Goal: Navigation & Orientation: Understand site structure

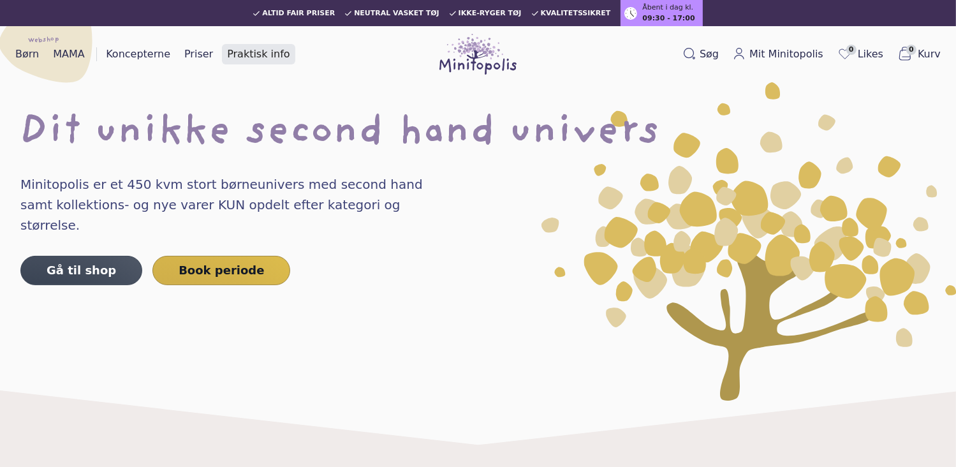
click at [255, 53] on link "Praktisk info" at bounding box center [258, 54] width 73 height 20
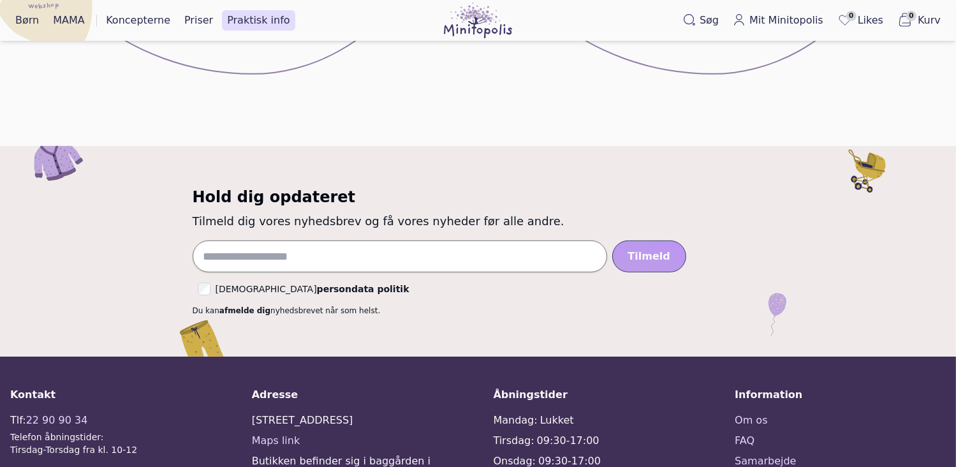
scroll to position [829, 0]
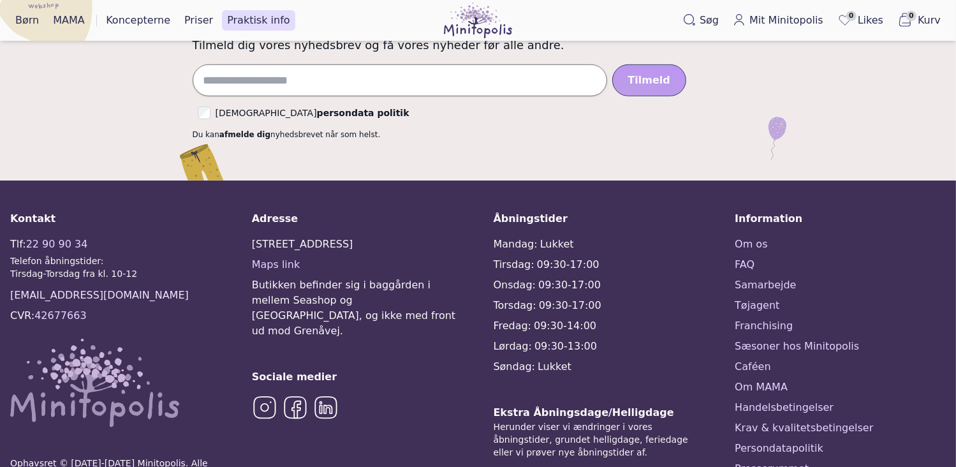
click at [120, 298] on link "kontakt@minitopolis.dk" at bounding box center [99, 295] width 179 height 15
drag, startPoint x: 123, startPoint y: 293, endPoint x: -5, endPoint y: 291, distance: 128.2
copy link "kontakt@minitopolis.dk"
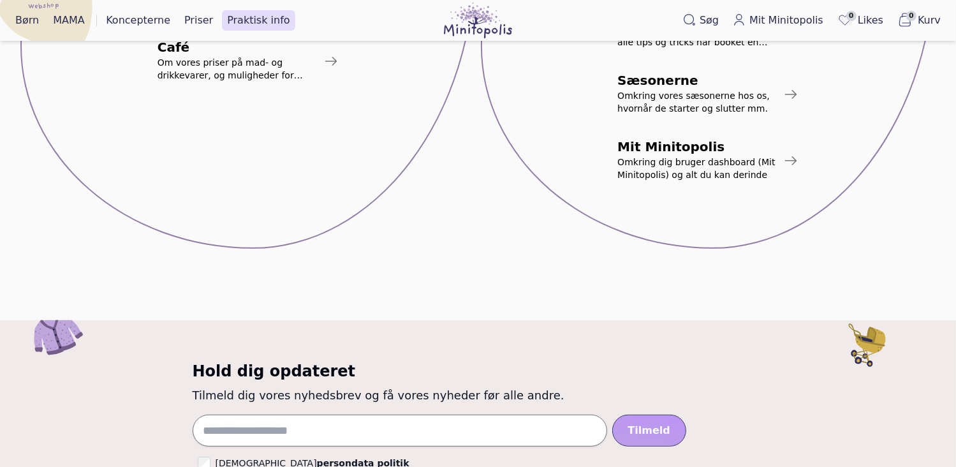
scroll to position [383, 0]
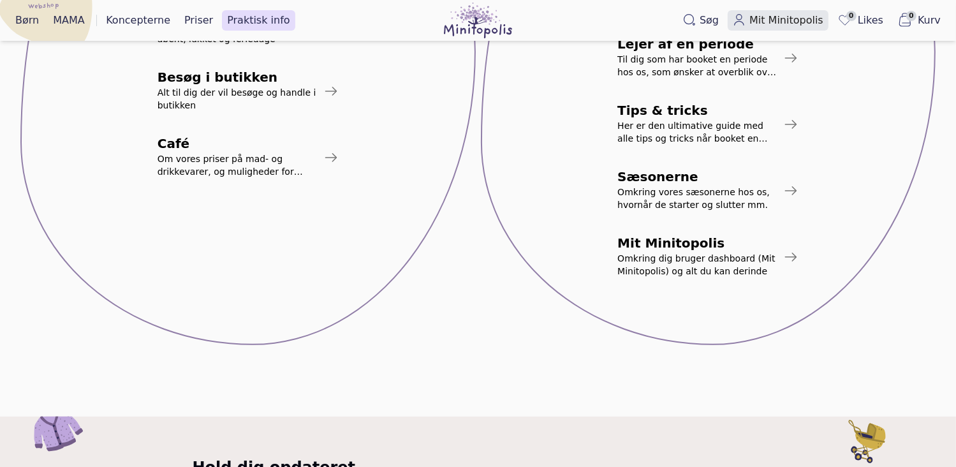
click at [782, 24] on span "Mit Minitopolis" at bounding box center [786, 20] width 74 height 15
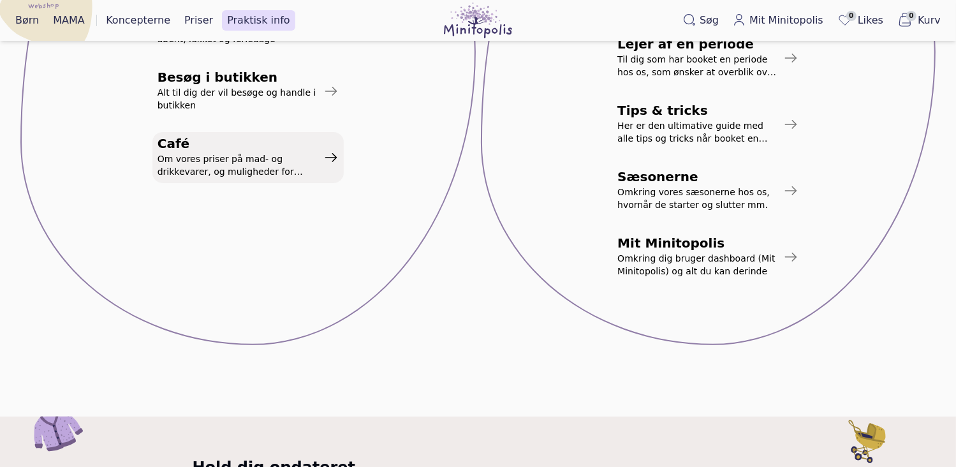
click at [286, 148] on span "Café" at bounding box center [238, 143] width 161 height 13
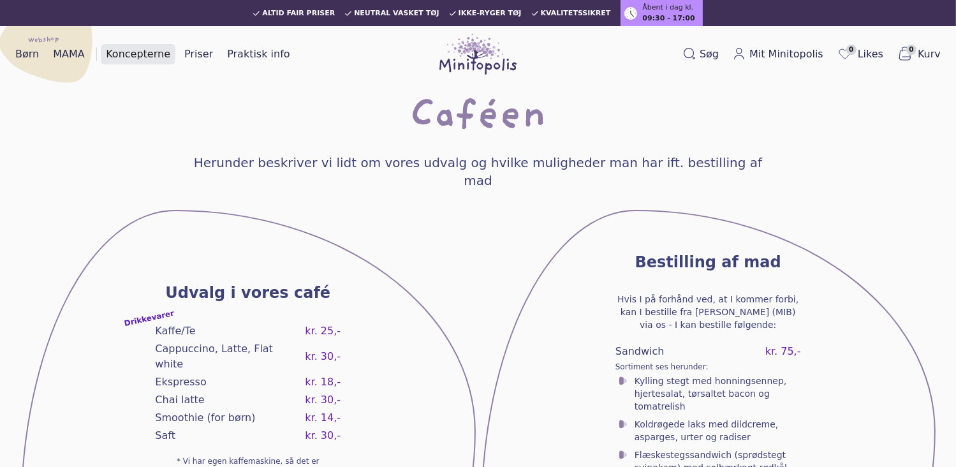
click at [116, 55] on link "Koncepterne" at bounding box center [138, 54] width 75 height 20
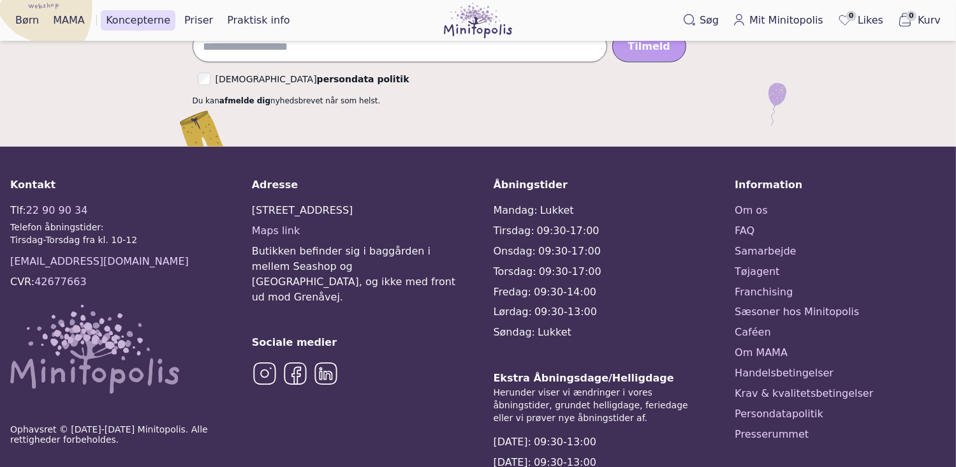
scroll to position [2067, 0]
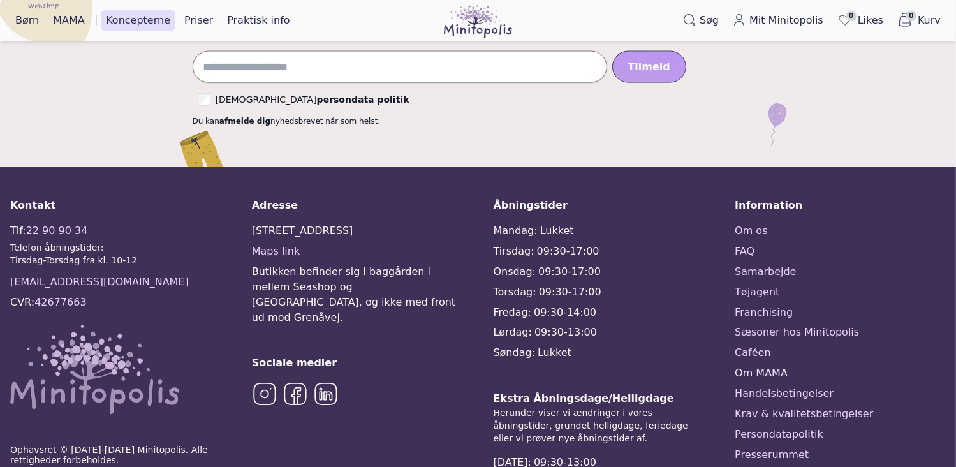
click at [765, 371] on link "Om MAMA" at bounding box center [840, 373] width 211 height 15
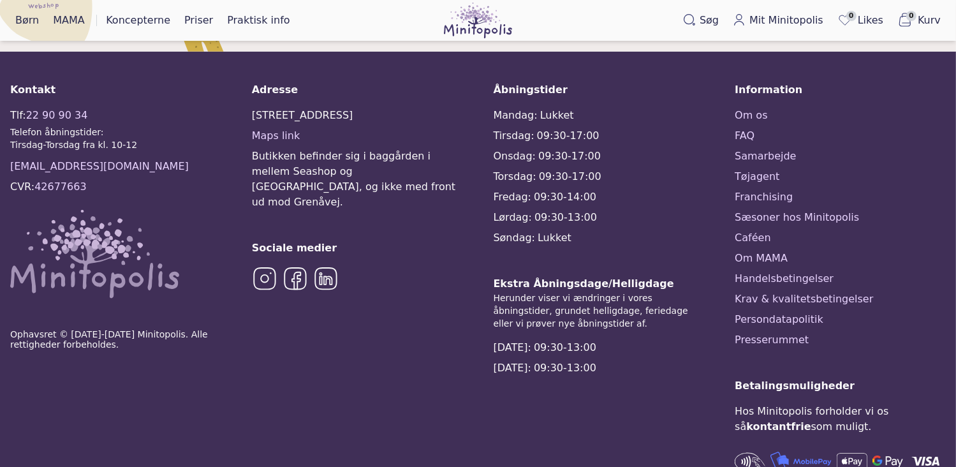
scroll to position [1134, 0]
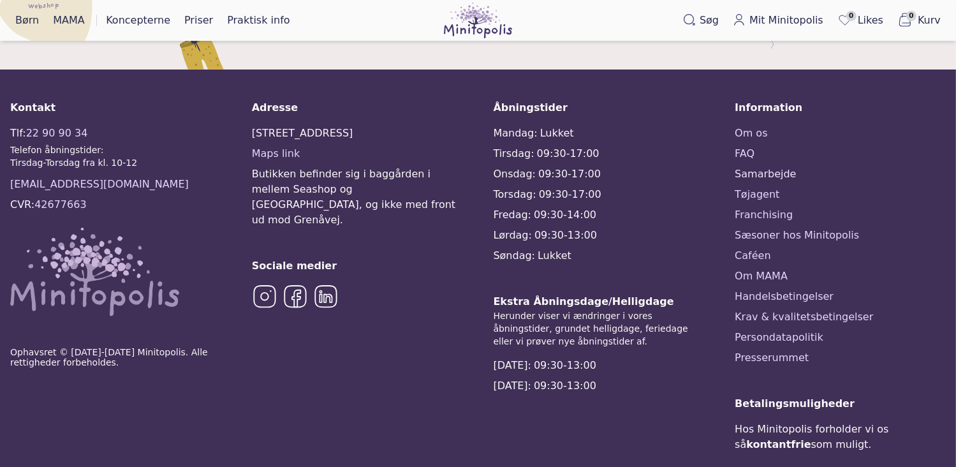
click at [755, 166] on link "Samarbejde" at bounding box center [840, 173] width 211 height 15
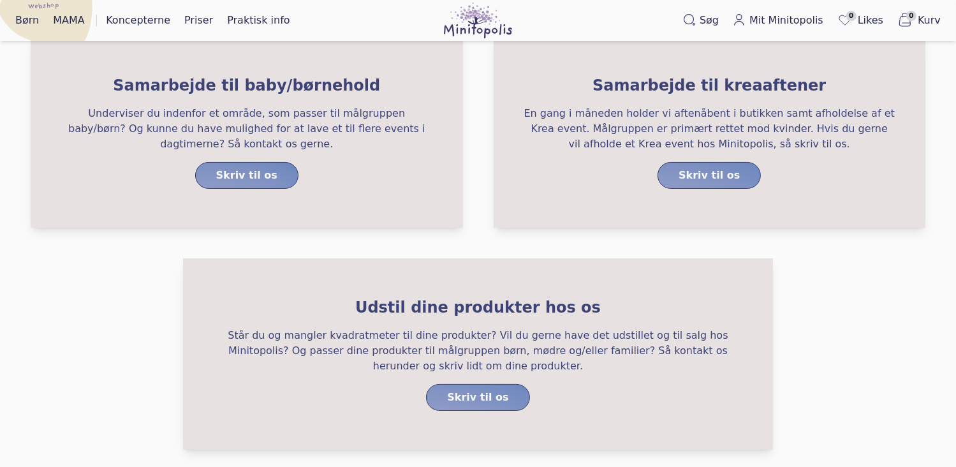
scroll to position [128, 0]
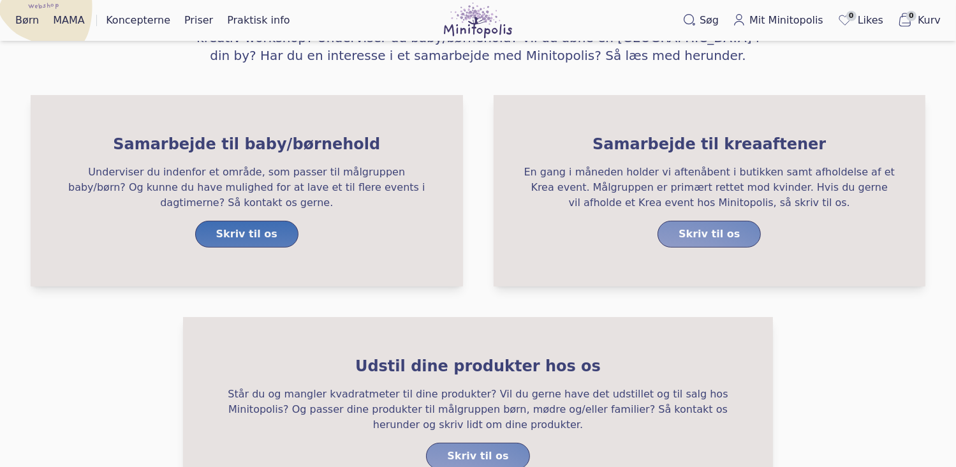
click at [262, 234] on link "Skriv til os" at bounding box center [246, 234] width 103 height 27
click at [263, 233] on link "Skriv til os" at bounding box center [246, 234] width 103 height 27
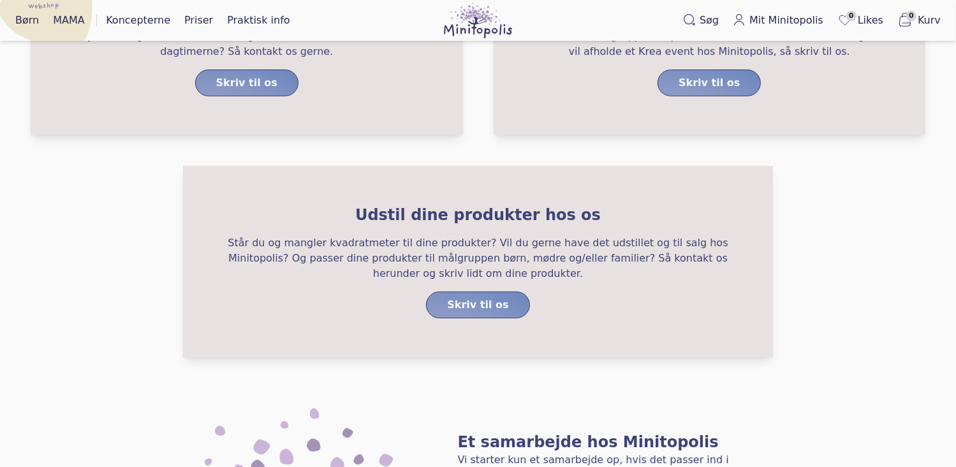
scroll to position [0, 0]
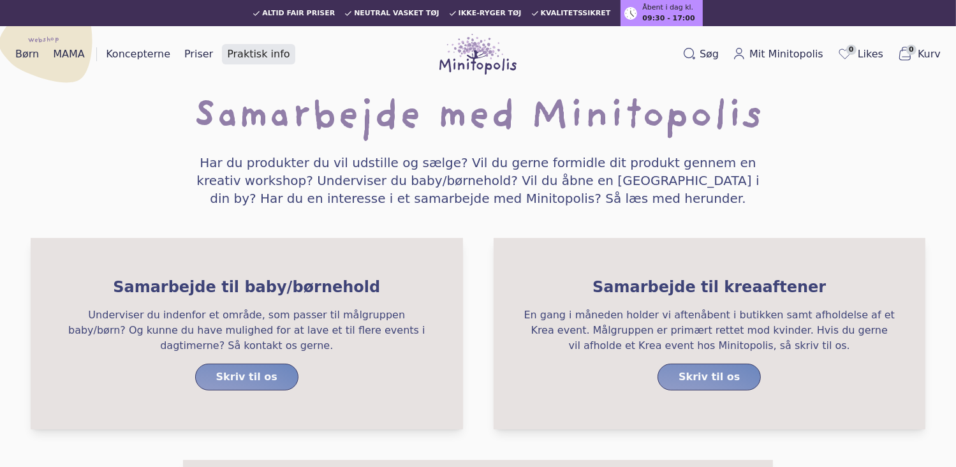
click at [245, 48] on link "Praktisk info" at bounding box center [258, 54] width 73 height 20
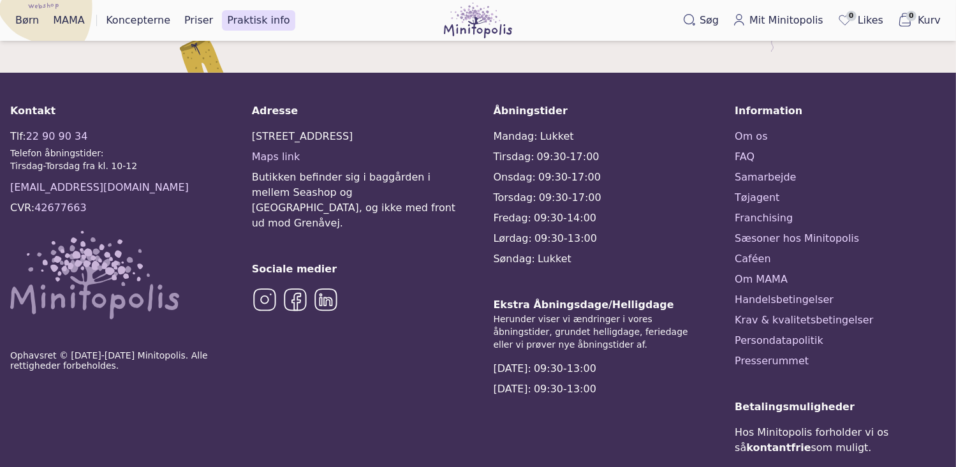
scroll to position [956, 0]
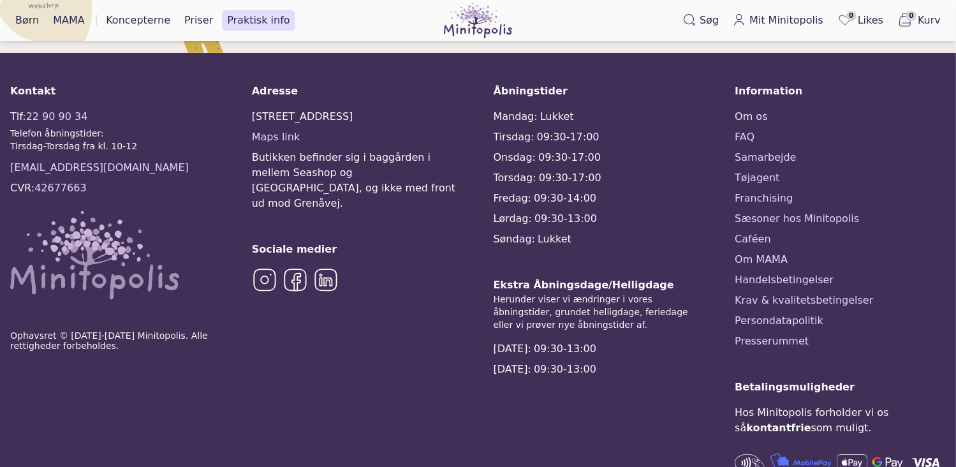
click at [751, 118] on link "Om os" at bounding box center [840, 116] width 211 height 15
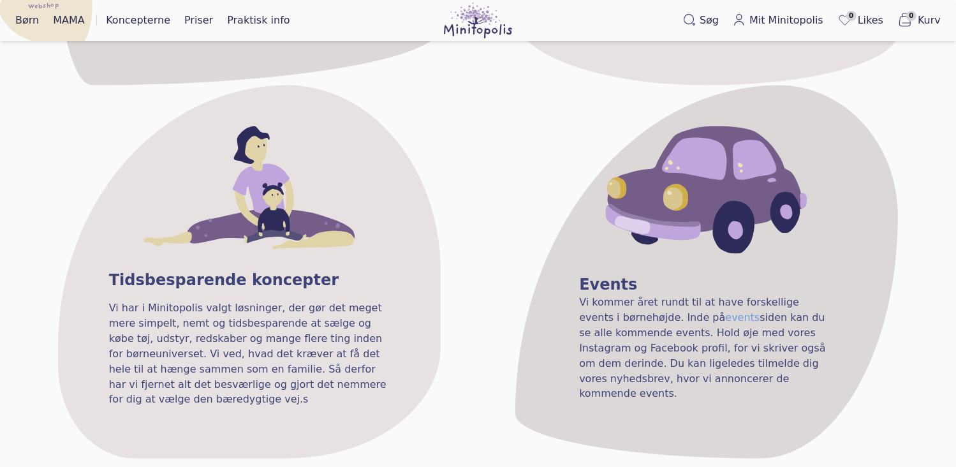
scroll to position [1977, 0]
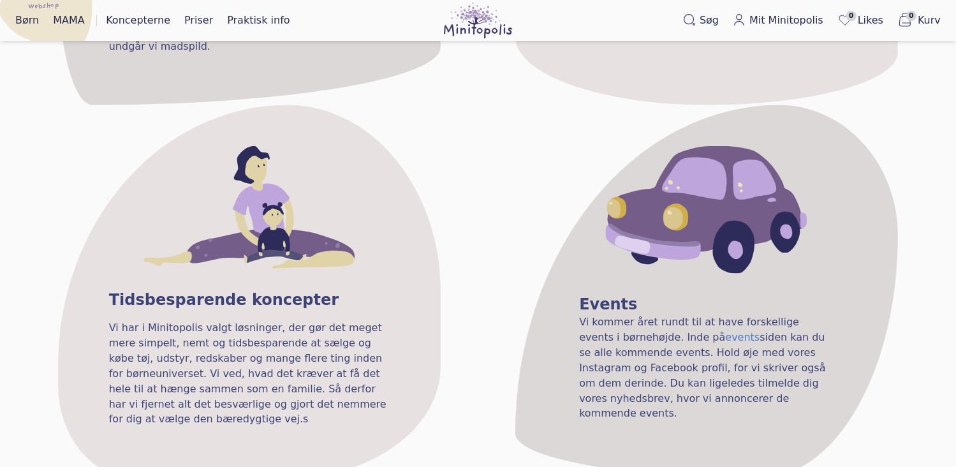
click at [725, 331] on link "events" at bounding box center [742, 337] width 34 height 12
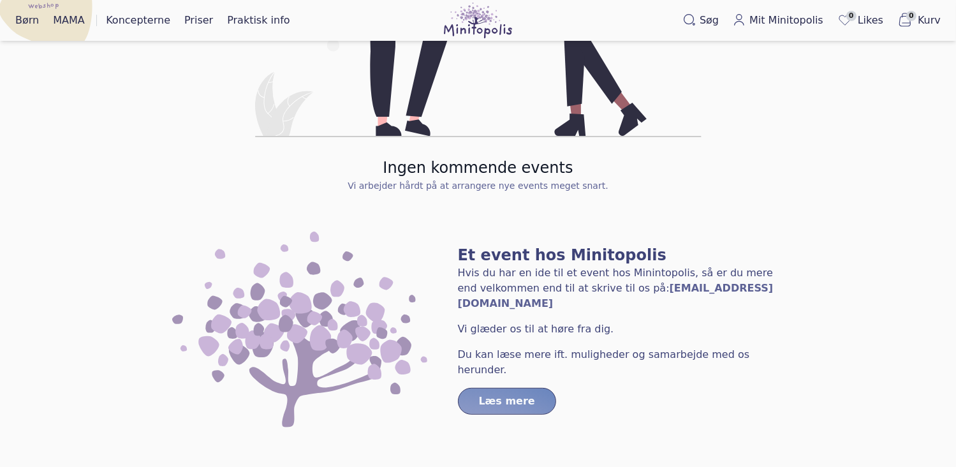
scroll to position [446, 0]
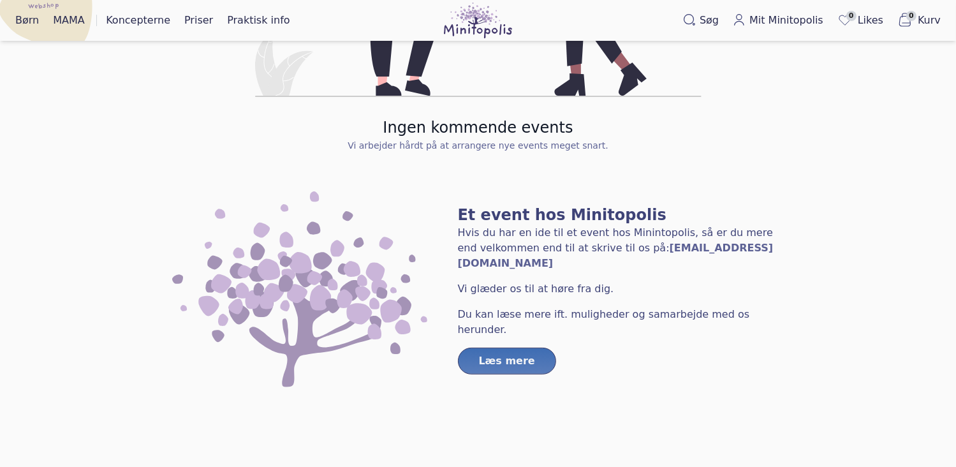
click at [531, 348] on link "Læs mere" at bounding box center [507, 361] width 98 height 27
